Goal: Task Accomplishment & Management: Manage account settings

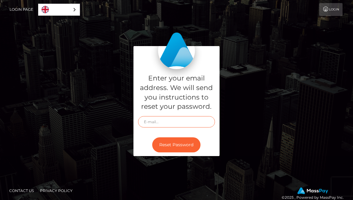
click at [162, 121] on input "text" at bounding box center [176, 121] width 77 height 11
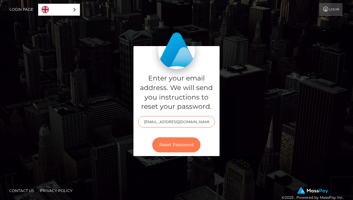
type input "swtcmrn@gmail.com"
click at [174, 139] on button "Reset Password" at bounding box center [176, 144] width 48 height 15
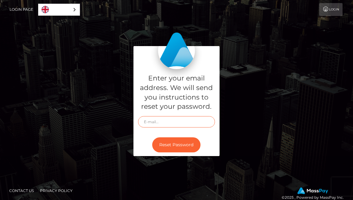
click at [176, 124] on input "text" at bounding box center [176, 121] width 77 height 11
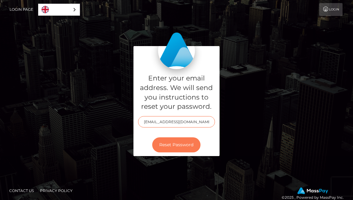
type input "swtcmrn@gmail.com"
click at [170, 146] on button "Reset Password" at bounding box center [176, 144] width 48 height 15
